Goal: Transaction & Acquisition: Purchase product/service

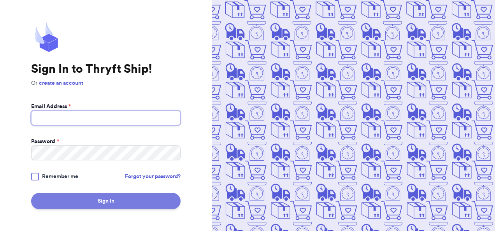
type input "[EMAIL_ADDRESS][DOMAIN_NAME]"
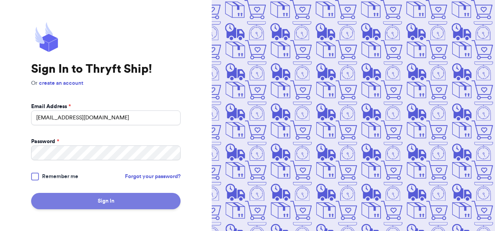
click at [157, 199] on button "Sign In" at bounding box center [105, 201] width 149 height 16
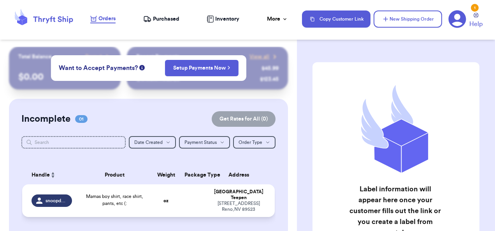
click at [116, 201] on span "Mamas boy shirt, race shirt, pants, etc (:" at bounding box center [114, 200] width 57 height 12
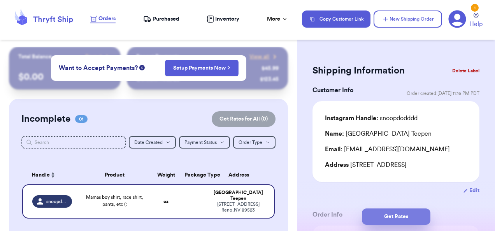
click at [396, 218] on button "Get Rates" at bounding box center [396, 217] width 68 height 16
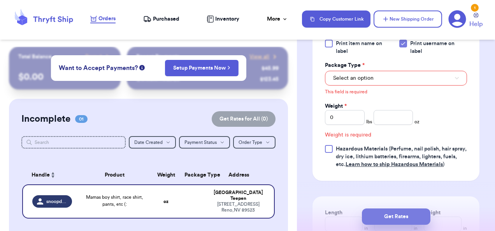
scroll to position [363, 0]
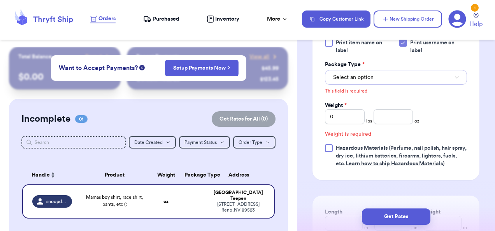
click at [384, 79] on button "Select an option" at bounding box center [396, 77] width 142 height 15
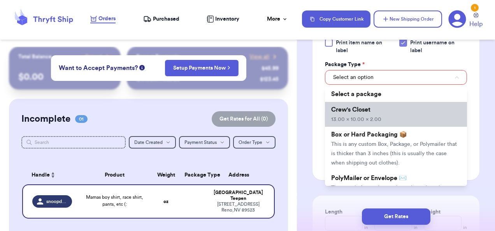
click at [379, 110] on li "Crew's Closet 13.00 x 10.00 x 2.00" at bounding box center [396, 114] width 142 height 25
type input "13"
type input "10"
type input "2"
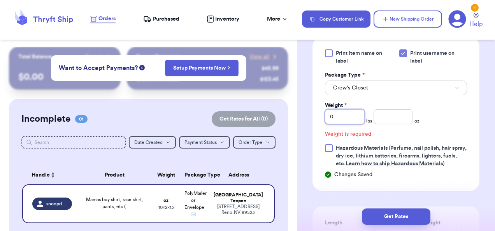
click at [345, 115] on input "0" at bounding box center [345, 116] width 40 height 15
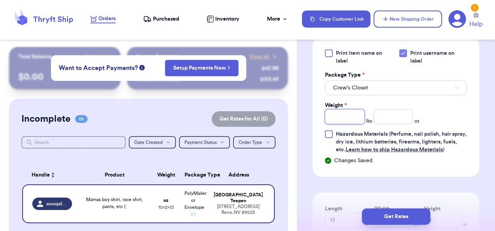
type input "2"
click at [380, 113] on input "number" at bounding box center [394, 116] width 40 height 15
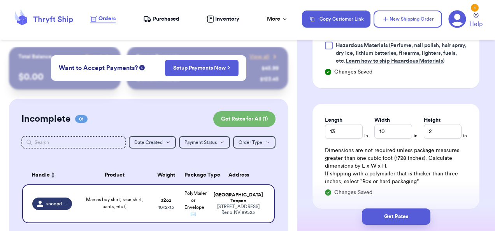
scroll to position [521, 0]
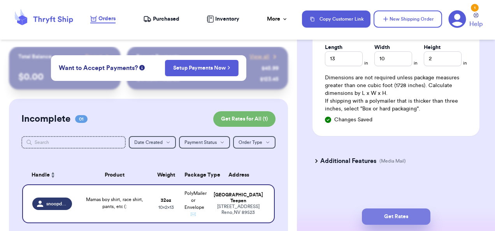
type input "1"
click at [390, 215] on button "Get Rates" at bounding box center [396, 217] width 68 height 16
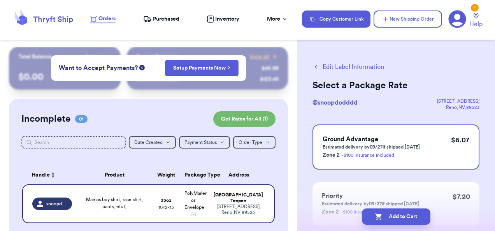
click at [390, 215] on button "Add to Cart" at bounding box center [396, 217] width 68 height 16
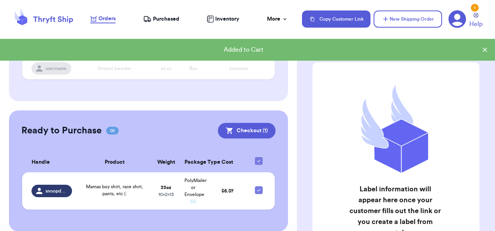
scroll to position [136, 0]
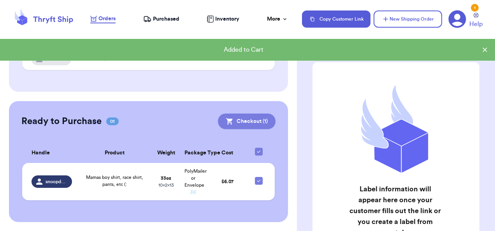
click at [253, 116] on button "Checkout ( 1 )" at bounding box center [247, 122] width 58 height 16
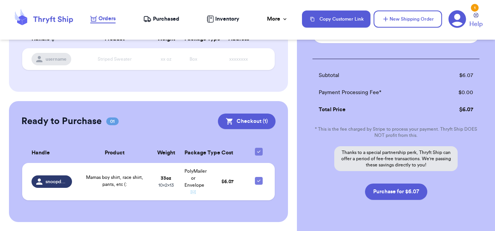
scroll to position [132, 0]
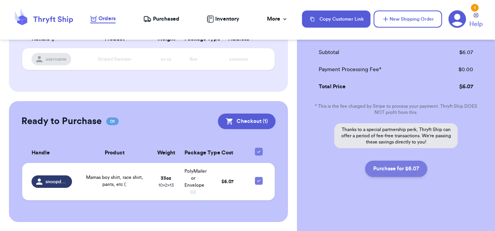
click at [382, 170] on button "Purchase for $6.07" at bounding box center [396, 169] width 62 height 16
checkbox input "false"
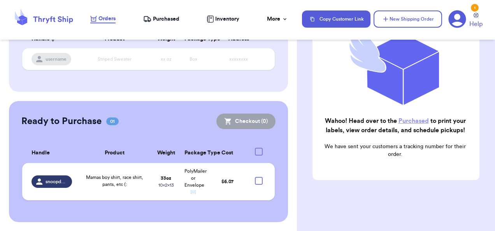
scroll to position [131, 0]
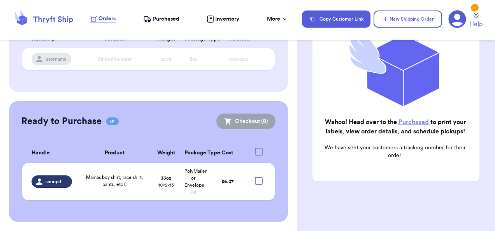
checkbox input "true"
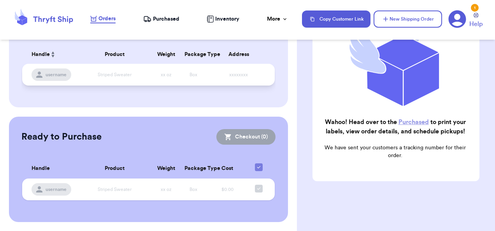
scroll to position [0, 0]
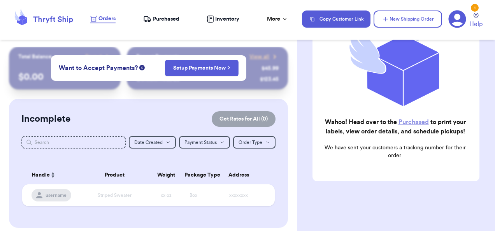
click at [164, 18] on span "Purchased" at bounding box center [166, 19] width 26 height 8
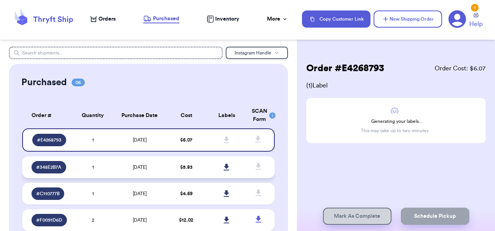
click at [224, 165] on icon at bounding box center [226, 167] width 5 height 7
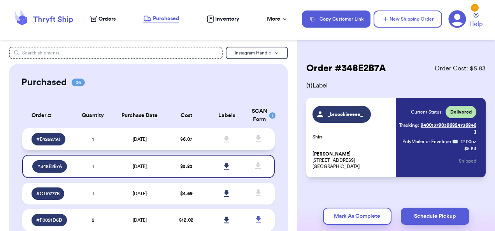
click at [219, 135] on span at bounding box center [226, 139] width 17 height 17
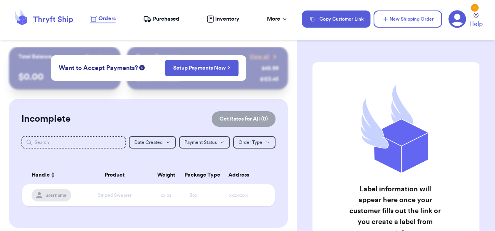
click at [159, 17] on span "Purchased" at bounding box center [166, 19] width 26 height 8
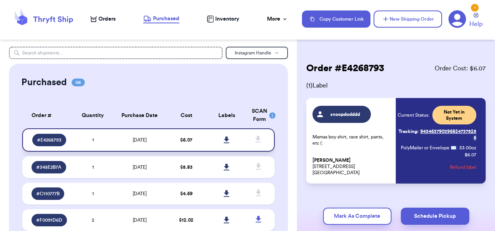
click at [224, 137] on icon at bounding box center [226, 140] width 5 height 7
